Goal: Task Accomplishment & Management: Use online tool/utility

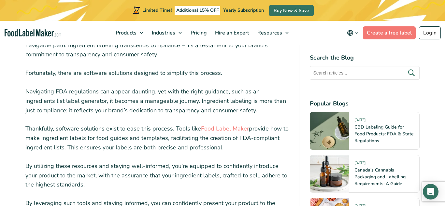
scroll to position [2579, 0]
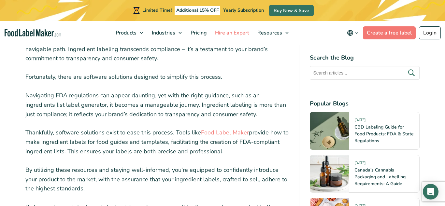
click at [232, 33] on span "Hire an Expert" at bounding box center [231, 32] width 37 height 7
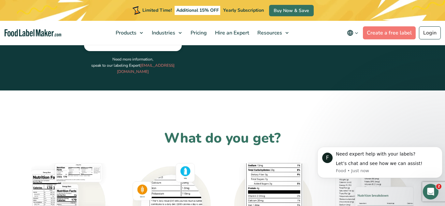
scroll to position [367, 0]
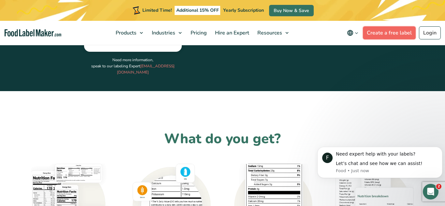
click at [396, 37] on link "Create a free label" at bounding box center [389, 32] width 53 height 13
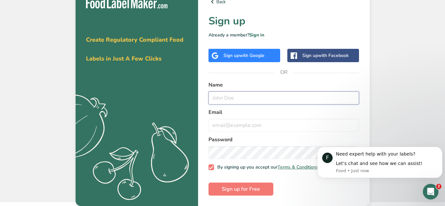
click at [327, 96] on input "text" at bounding box center [283, 98] width 151 height 13
click at [232, 33] on p "Already a member? Sign in" at bounding box center [283, 35] width 151 height 7
click at [236, 93] on input "text" at bounding box center [283, 98] width 151 height 13
type input "[PERSON_NAME]"
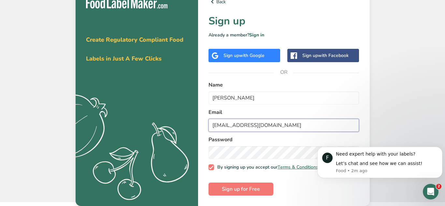
type input "[EMAIL_ADDRESS][DOMAIN_NAME]"
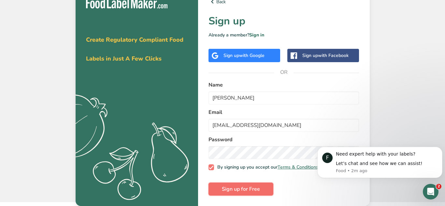
click at [260, 188] on button "Sign up for Free" at bounding box center [240, 189] width 65 height 13
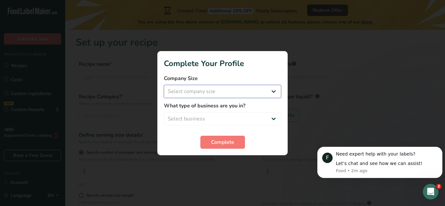
click at [228, 92] on select "Select company size Fewer than 10 Employees 10 to 50 Employees 51 to 500 Employ…" at bounding box center [222, 91] width 117 height 13
select select "1"
click at [164, 85] on select "Select company size Fewer than 10 Employees 10 to 50 Employees 51 to 500 Employ…" at bounding box center [222, 91] width 117 height 13
click at [227, 116] on select "Select business Packaged Food Manufacturer Restaurant & Cafe Bakery Meal Plans …" at bounding box center [222, 118] width 117 height 13
click at [164, 112] on select "Select business Packaged Food Manufacturer Restaurant & Cafe Bakery Meal Plans …" at bounding box center [222, 118] width 117 height 13
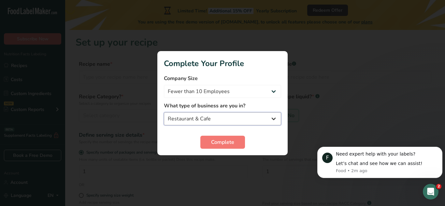
click at [217, 120] on select "Packaged Food Manufacturer Restaurant & Cafe Bakery Meal Plans & Catering Compa…" at bounding box center [222, 118] width 117 height 13
click at [164, 112] on select "Packaged Food Manufacturer Restaurant & Cafe Bakery Meal Plans & Catering Compa…" at bounding box center [222, 118] width 117 height 13
click at [213, 121] on select "Packaged Food Manufacturer Restaurant & Cafe Bakery Meal Plans & Catering Compa…" at bounding box center [222, 118] width 117 height 13
select select "8"
click at [164, 112] on select "Packaged Food Manufacturer Restaurant & Cafe Bakery Meal Plans & Catering Compa…" at bounding box center [222, 118] width 117 height 13
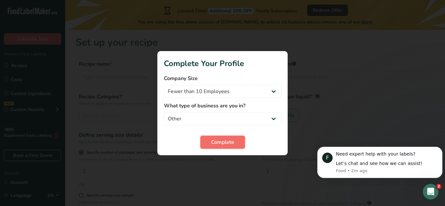
click at [218, 142] on span "Complete" at bounding box center [222, 142] width 23 height 8
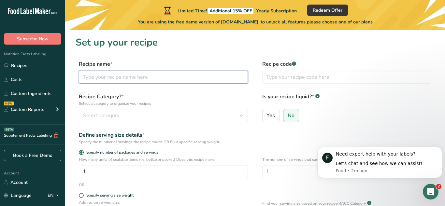
click at [146, 76] on input "text" at bounding box center [163, 77] width 169 height 13
type input "Empanadas"
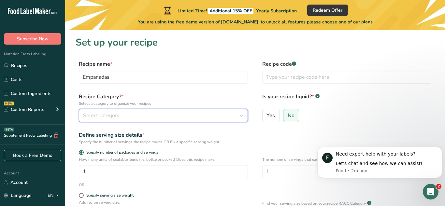
click at [118, 115] on span "Select category" at bounding box center [101, 116] width 36 height 8
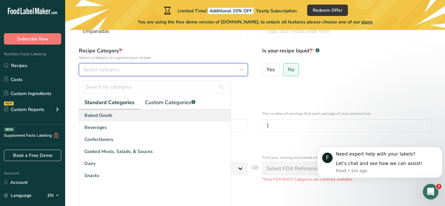
scroll to position [46, 0]
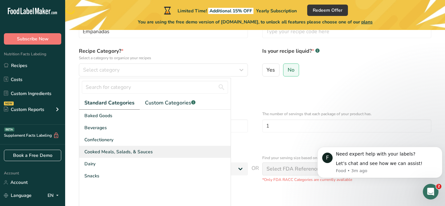
click at [180, 156] on div "Cooked Meals, Salads, & Sauces" at bounding box center [154, 152] width 151 height 12
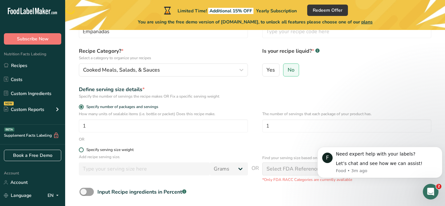
click at [186, 152] on label "Specify serving size weight" at bounding box center [163, 150] width 169 height 5
click at [83, 152] on input "Specify serving size weight" at bounding box center [81, 150] width 4 height 4
radio input "true"
radio input "false"
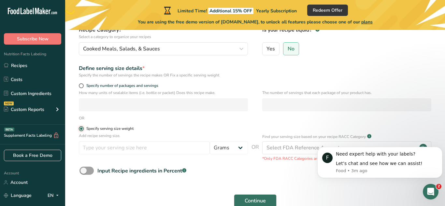
scroll to position [70, 0]
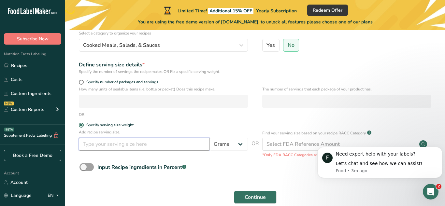
click at [177, 147] on input "number" at bounding box center [144, 144] width 131 height 13
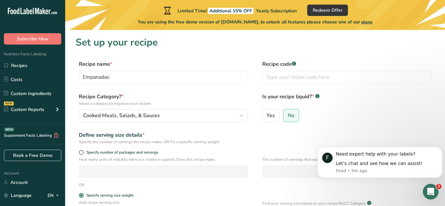
scroll to position [2, 0]
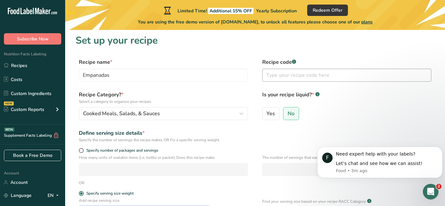
type input "1"
click at [347, 77] on input "text" at bounding box center [346, 75] width 169 height 13
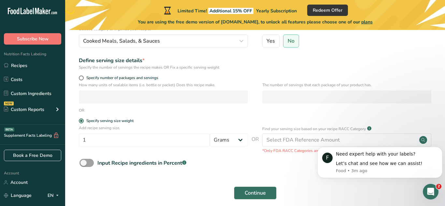
scroll to position [76, 0]
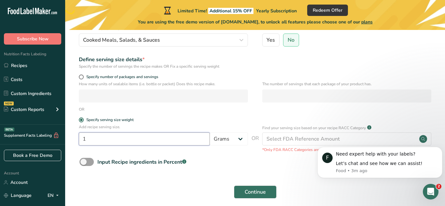
click at [117, 139] on input "1" at bounding box center [144, 139] width 131 height 13
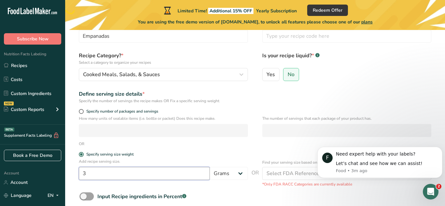
scroll to position [40, 0]
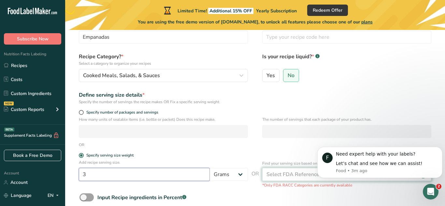
type input "3"
click at [286, 175] on div "Select FDA Reference Amount" at bounding box center [302, 175] width 73 height 8
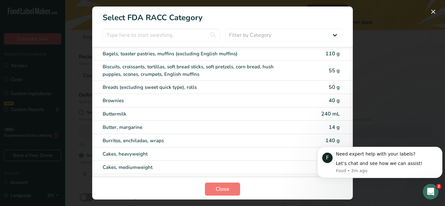
click at [285, 179] on section "Close" at bounding box center [222, 189] width 260 height 24
click at [228, 191] on span "Close" at bounding box center [223, 189] width 14 height 8
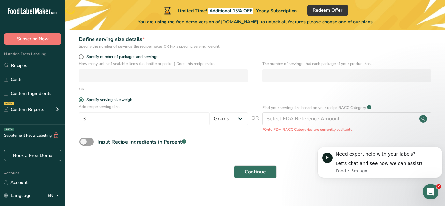
scroll to position [96, 0]
click at [258, 177] on button "Continue" at bounding box center [255, 171] width 43 height 13
click at [260, 185] on section "Set up your recipe Recipe name * Empanadas Recipe code .a-a{fill:#347362;}.b-a{…" at bounding box center [255, 63] width 380 height 259
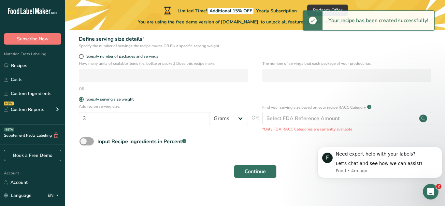
click at [160, 144] on div "Input Recipe ingredients in Percent .a-a{fill:#347362;}.b-a{fill:#fff;}" at bounding box center [141, 142] width 89 height 8
click at [84, 144] on input "Input Recipe ingredients in Percent .a-a{fill:#347362;}.b-a{fill:#fff;}" at bounding box center [81, 141] width 4 height 4
checkbox input "true"
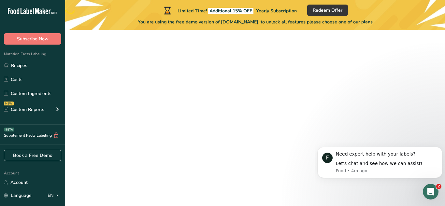
click at [87, 141] on main "Limited Time! Additional 15% OFF Yearly Subscription Redeem Offer You are using…" at bounding box center [222, 73] width 445 height 338
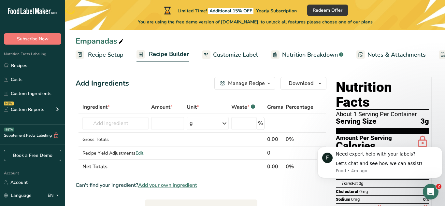
click at [238, 52] on span "Customize Label" at bounding box center [235, 54] width 45 height 9
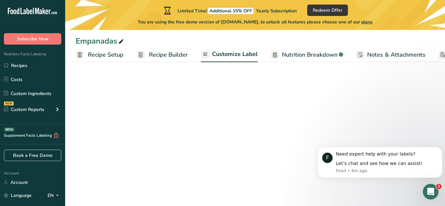
scroll to position [0, 56]
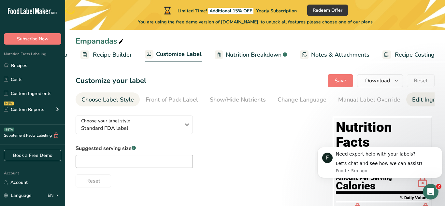
click at [426, 105] on link "Edit Ingredients/Allergens List" at bounding box center [453, 99] width 83 height 15
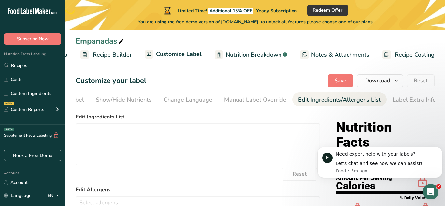
scroll to position [0, 114]
